Goal: Navigation & Orientation: Find specific page/section

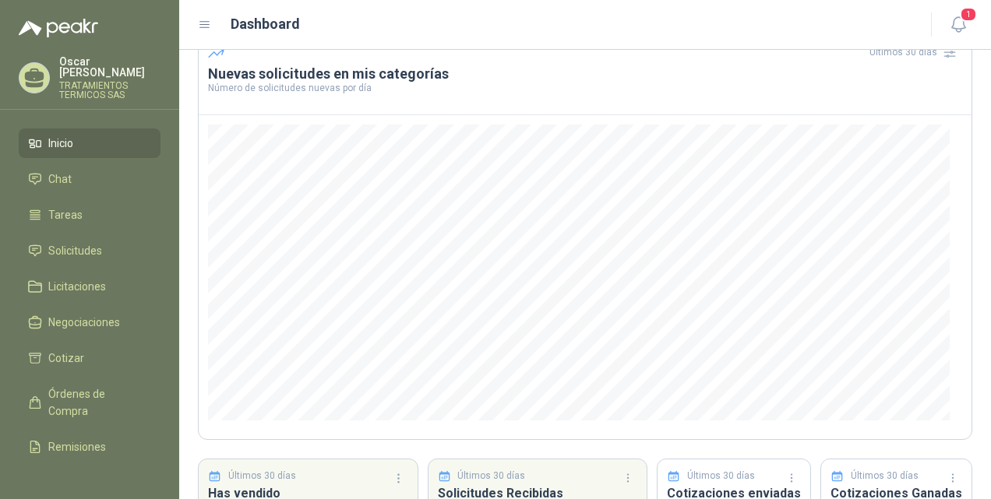
scroll to position [201, 0]
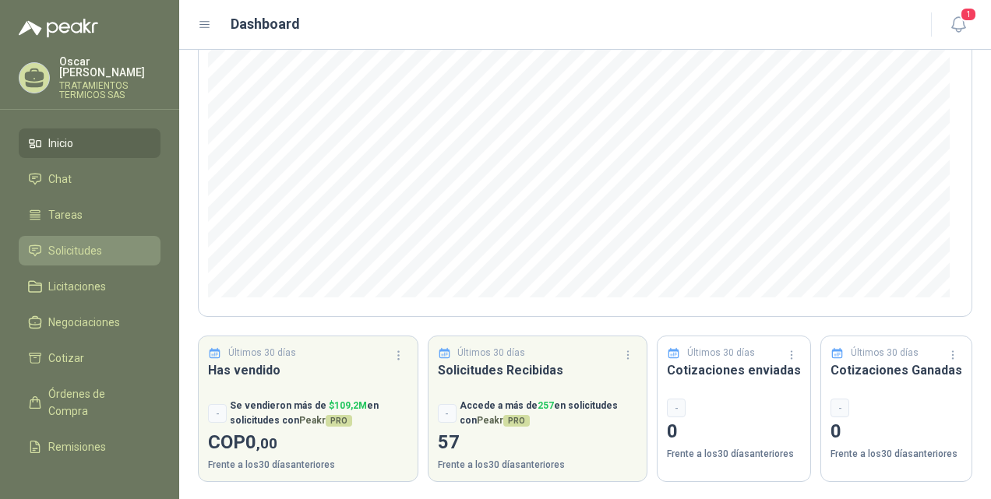
click at [83, 252] on span "Solicitudes" at bounding box center [75, 250] width 54 height 17
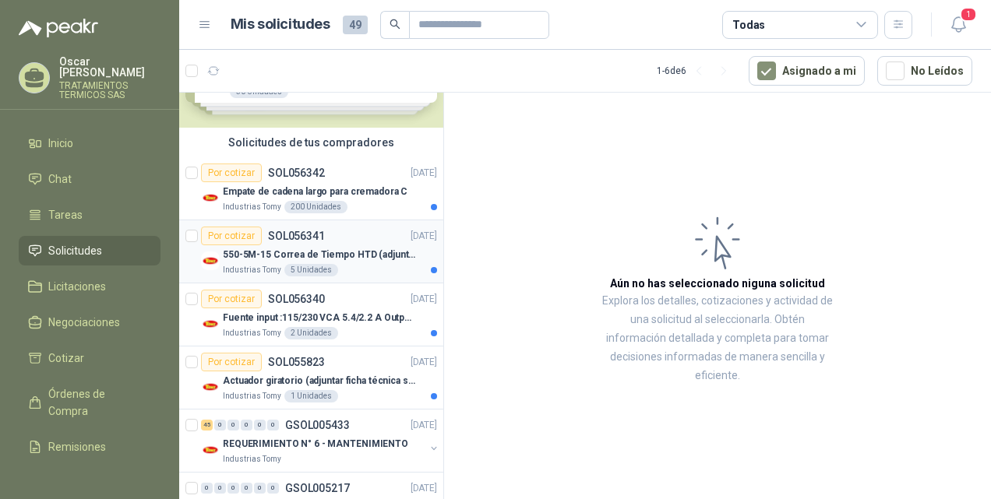
scroll to position [129, 0]
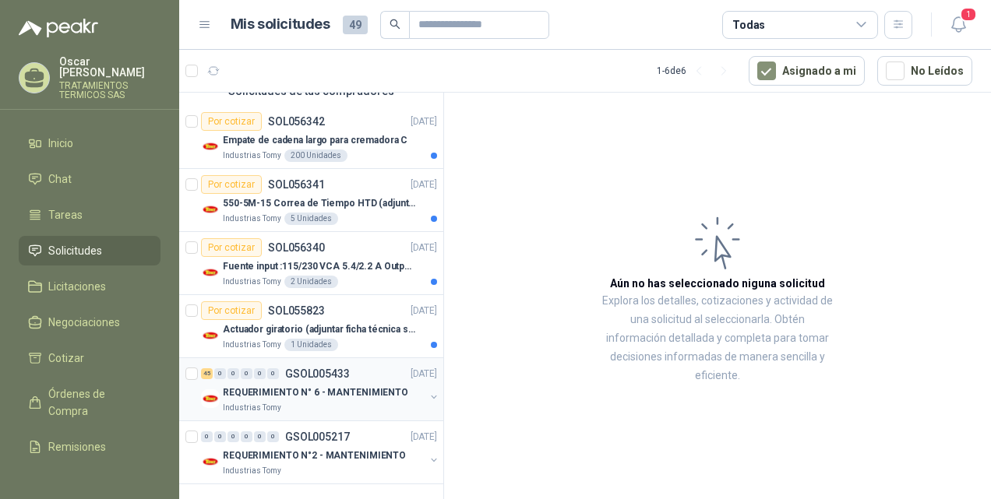
click at [300, 391] on p "REQUERIMIENTO N° 6 - MANTENIMIENTO" at bounding box center [315, 393] width 185 height 15
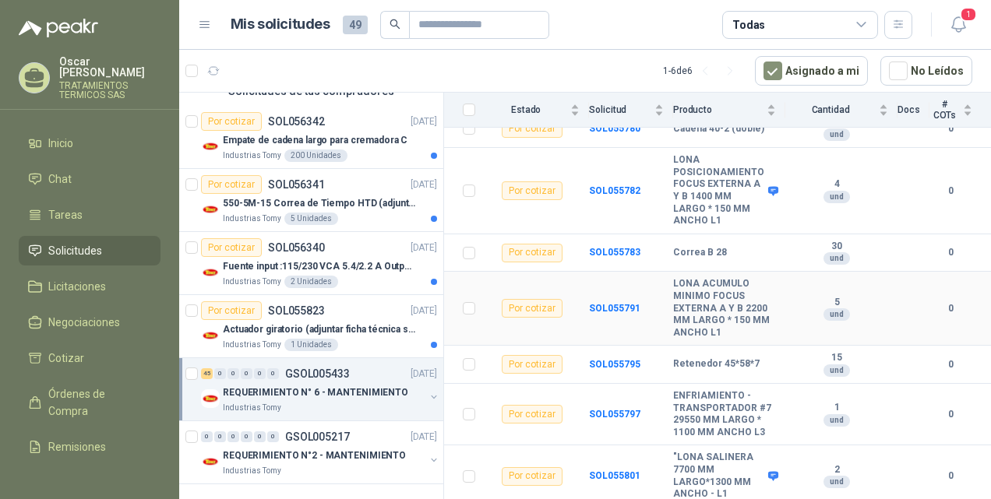
scroll to position [1997, 0]
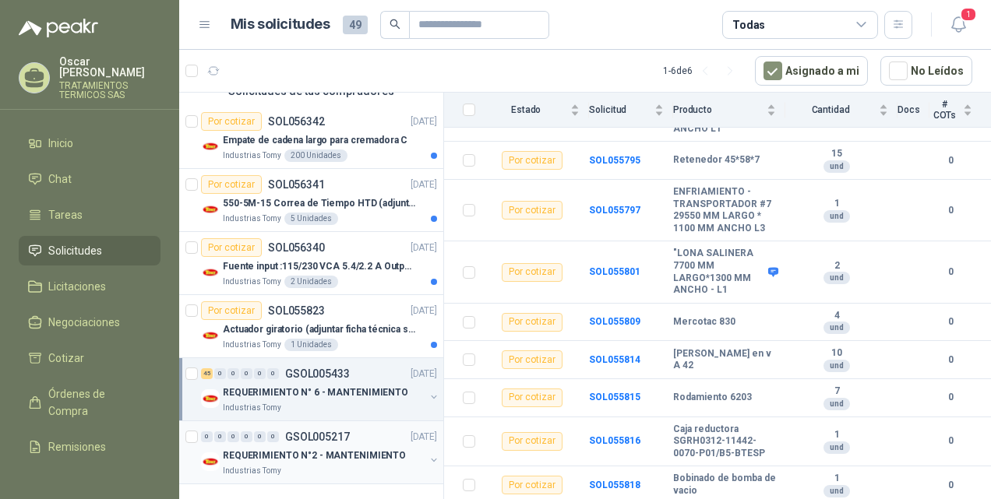
click at [352, 449] on p "REQUERIMIENTO N°2 - MANTENIMIENTO" at bounding box center [314, 456] width 183 height 15
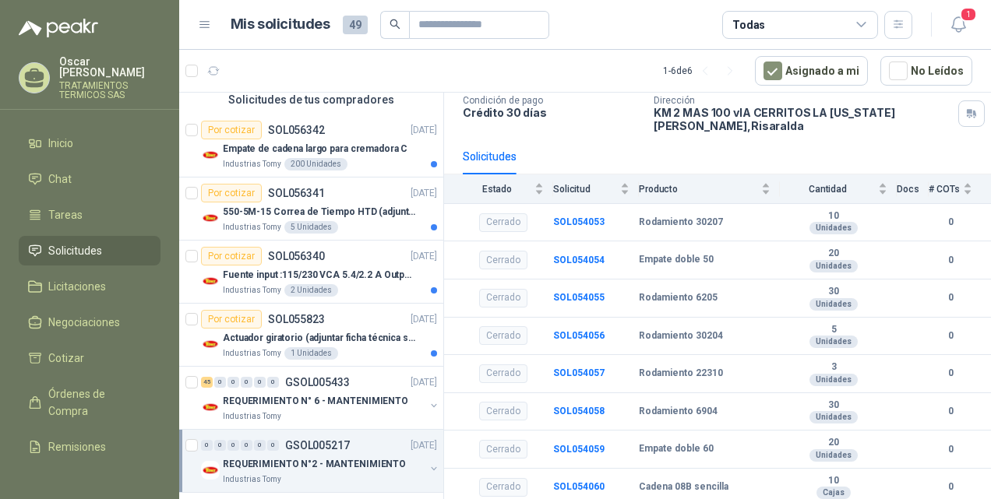
scroll to position [129, 0]
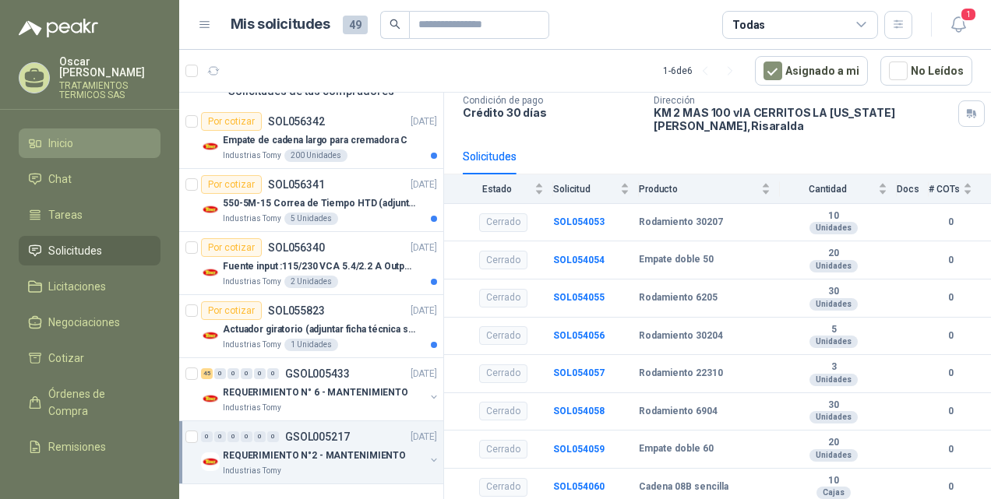
click at [65, 143] on span "Inicio" at bounding box center [60, 143] width 25 height 17
